Goal: Find specific page/section: Find specific page/section

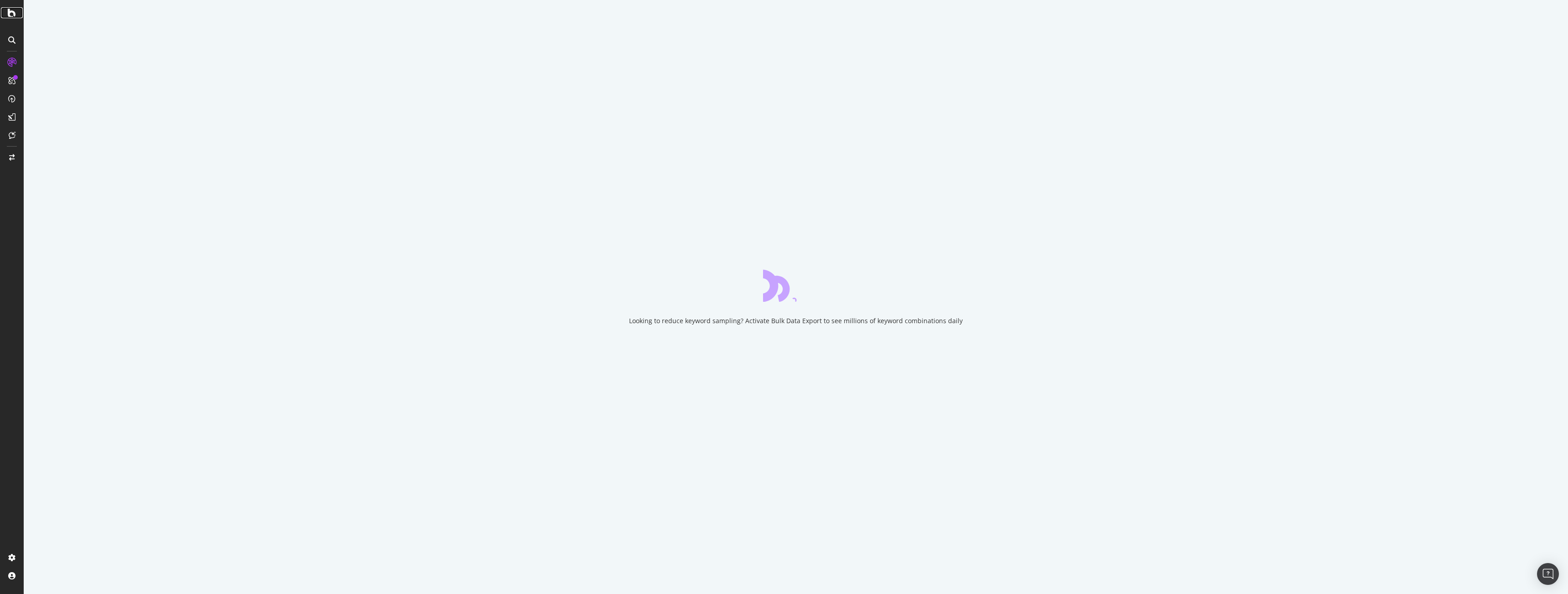
click at [11, 15] on icon at bounding box center [11, 13] width 8 height 11
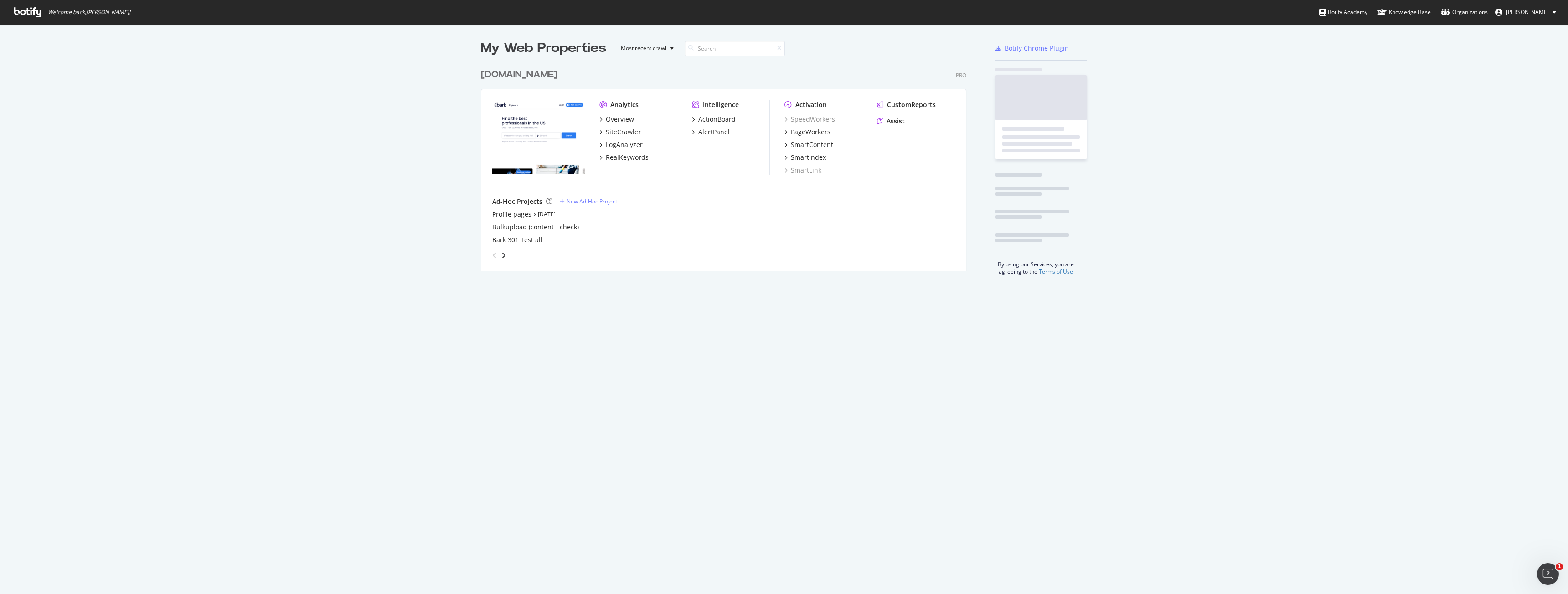
scroll to position [207, 486]
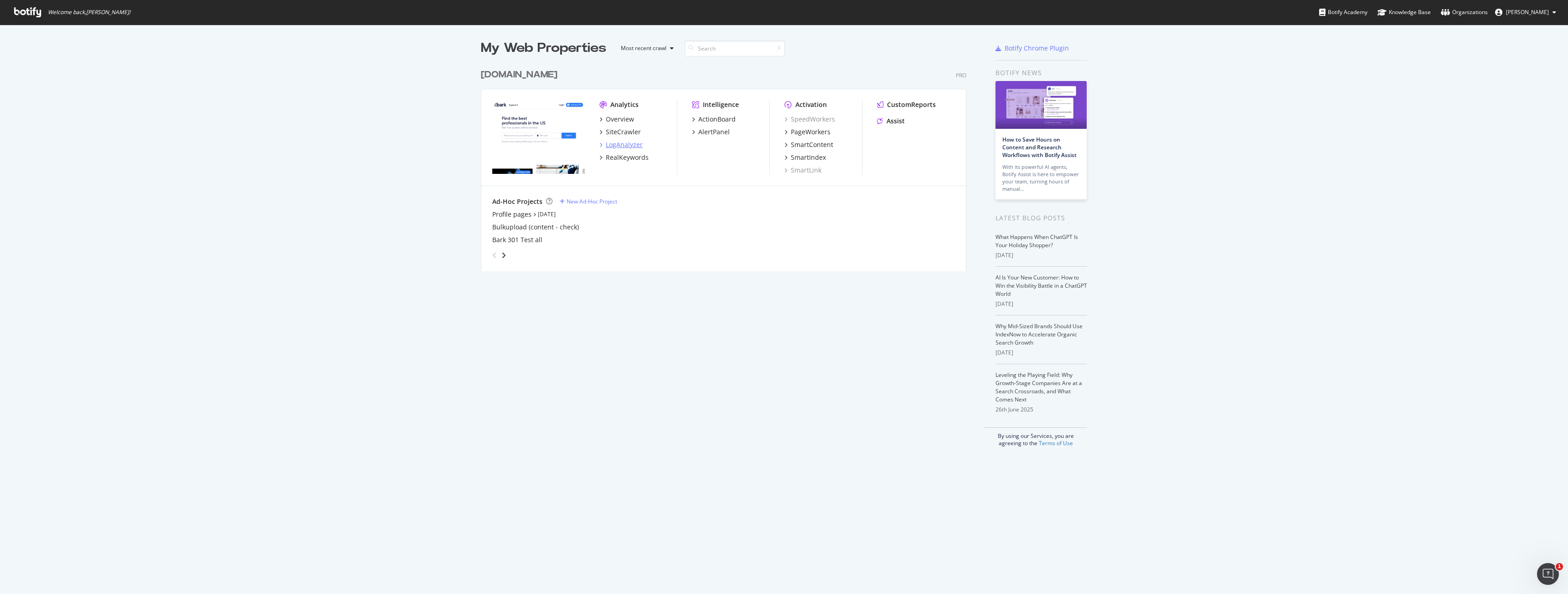
click at [616, 143] on div "LogAnalyzer" at bounding box center [624, 145] width 37 height 9
